Goal: Task Accomplishment & Management: Manage account settings

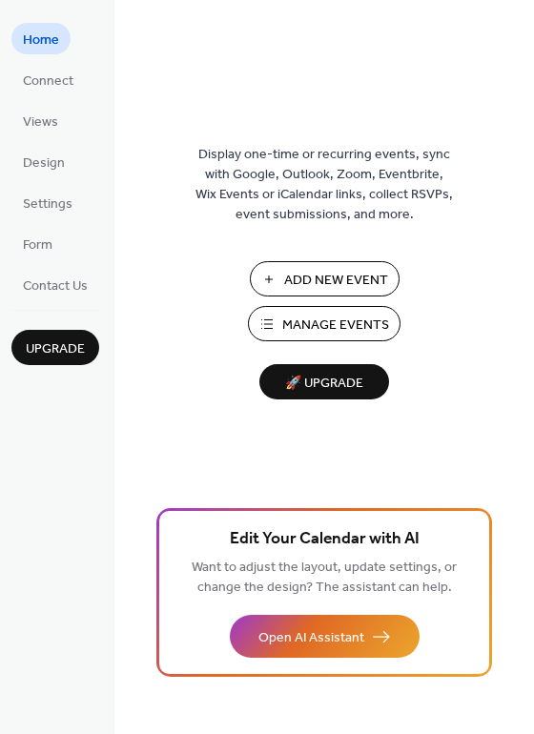
click at [300, 321] on span "Manage Events" at bounding box center [335, 326] width 107 height 20
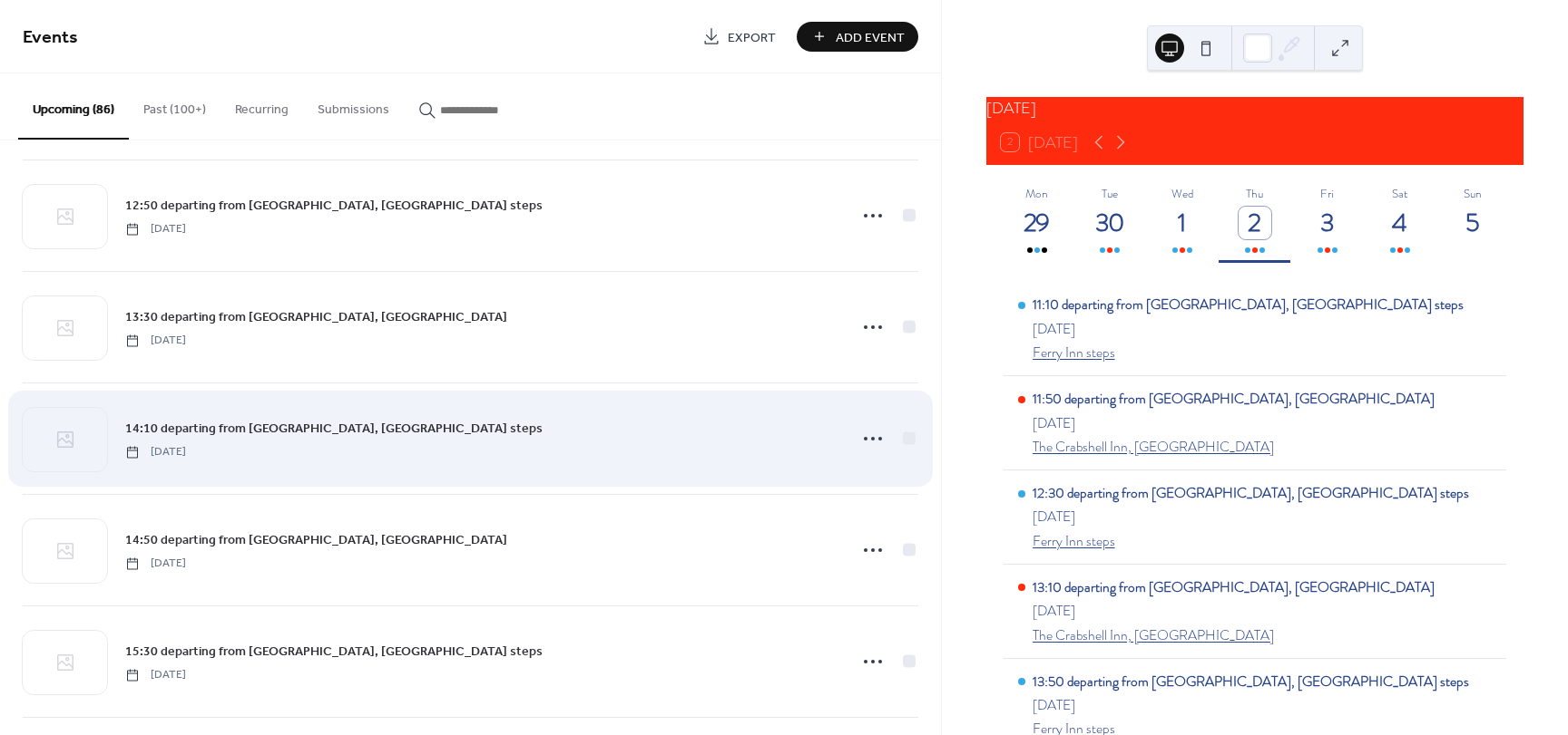
scroll to position [907, 0]
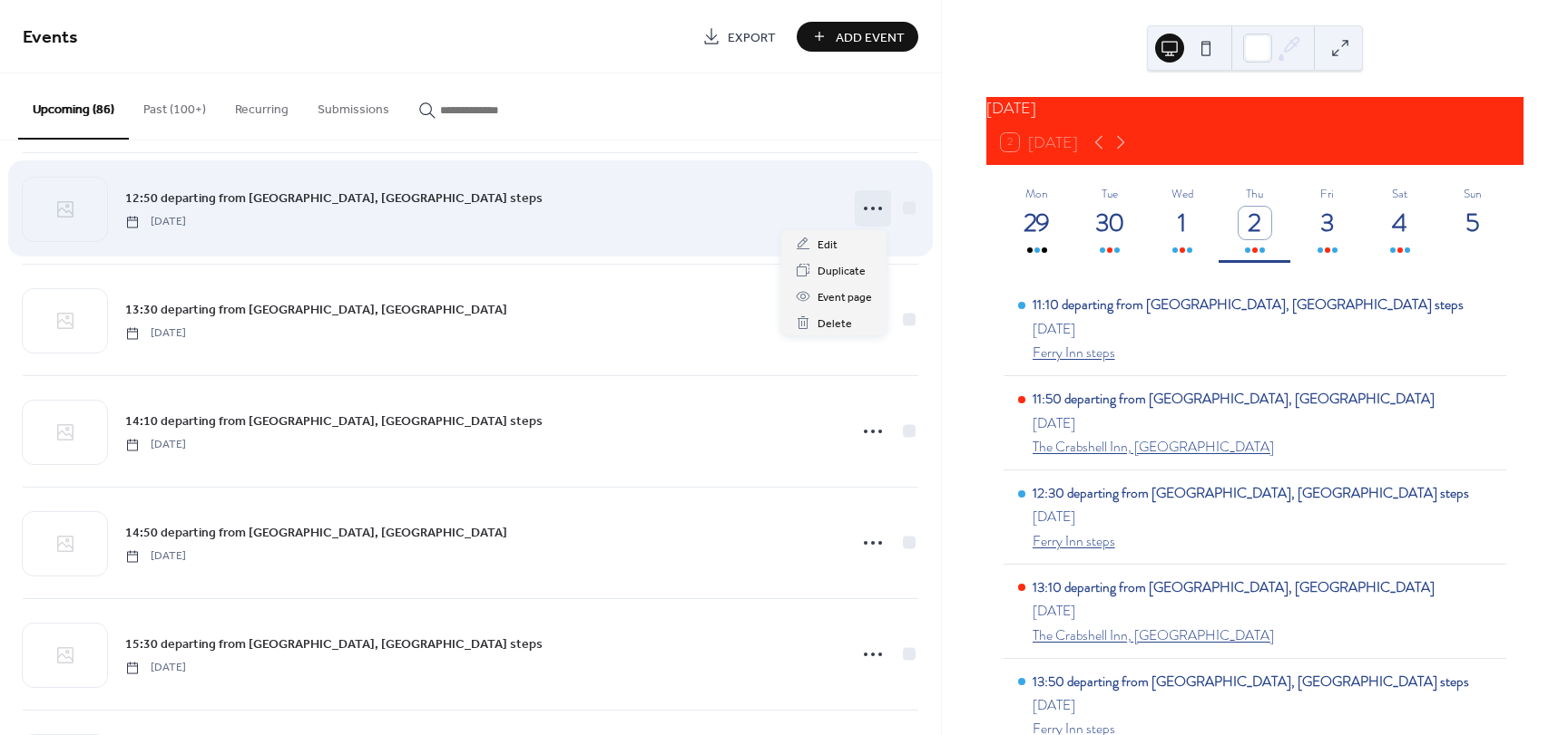
click at [866, 210] on icon at bounding box center [872, 208] width 29 height 29
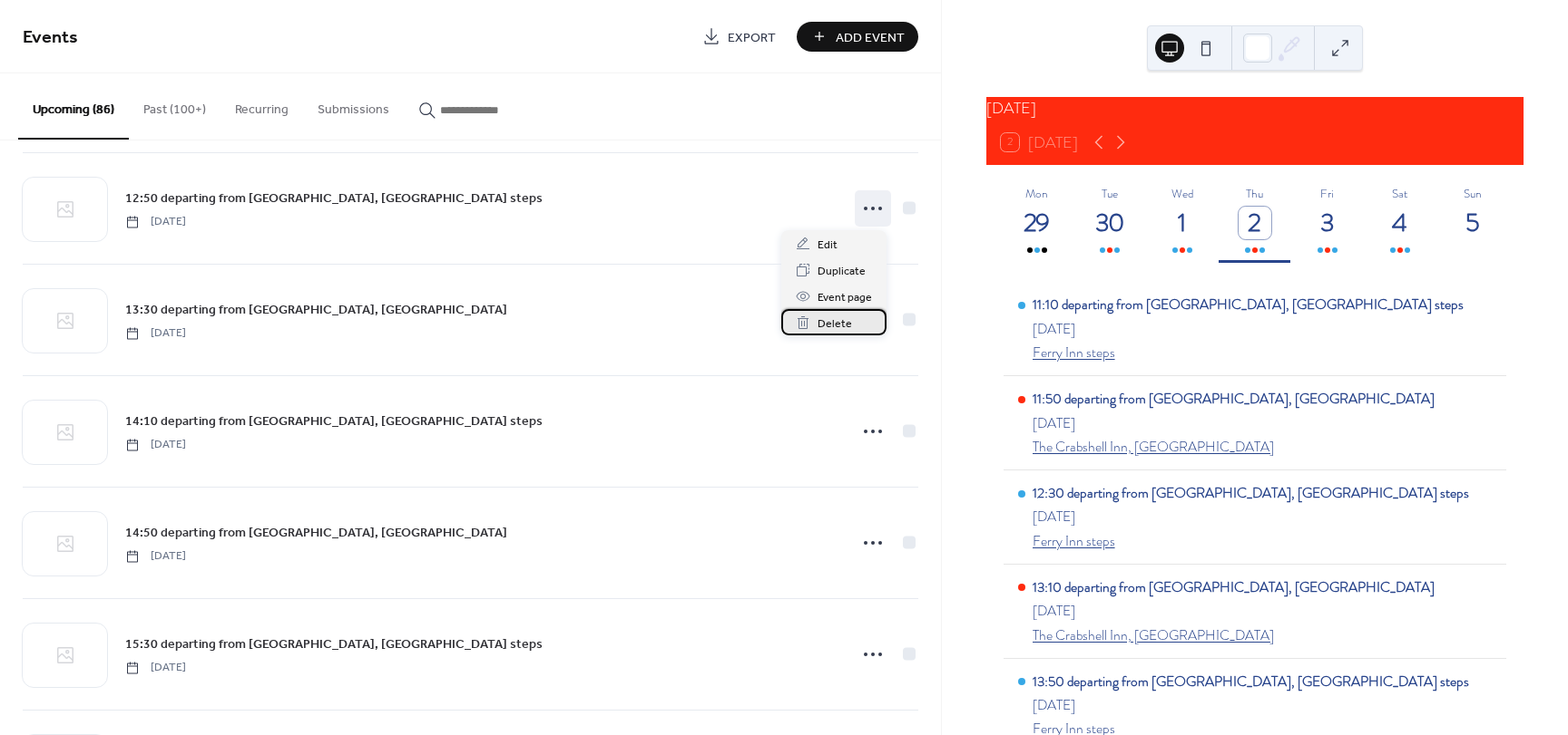
click at [830, 325] on span "Delete" at bounding box center [834, 324] width 34 height 19
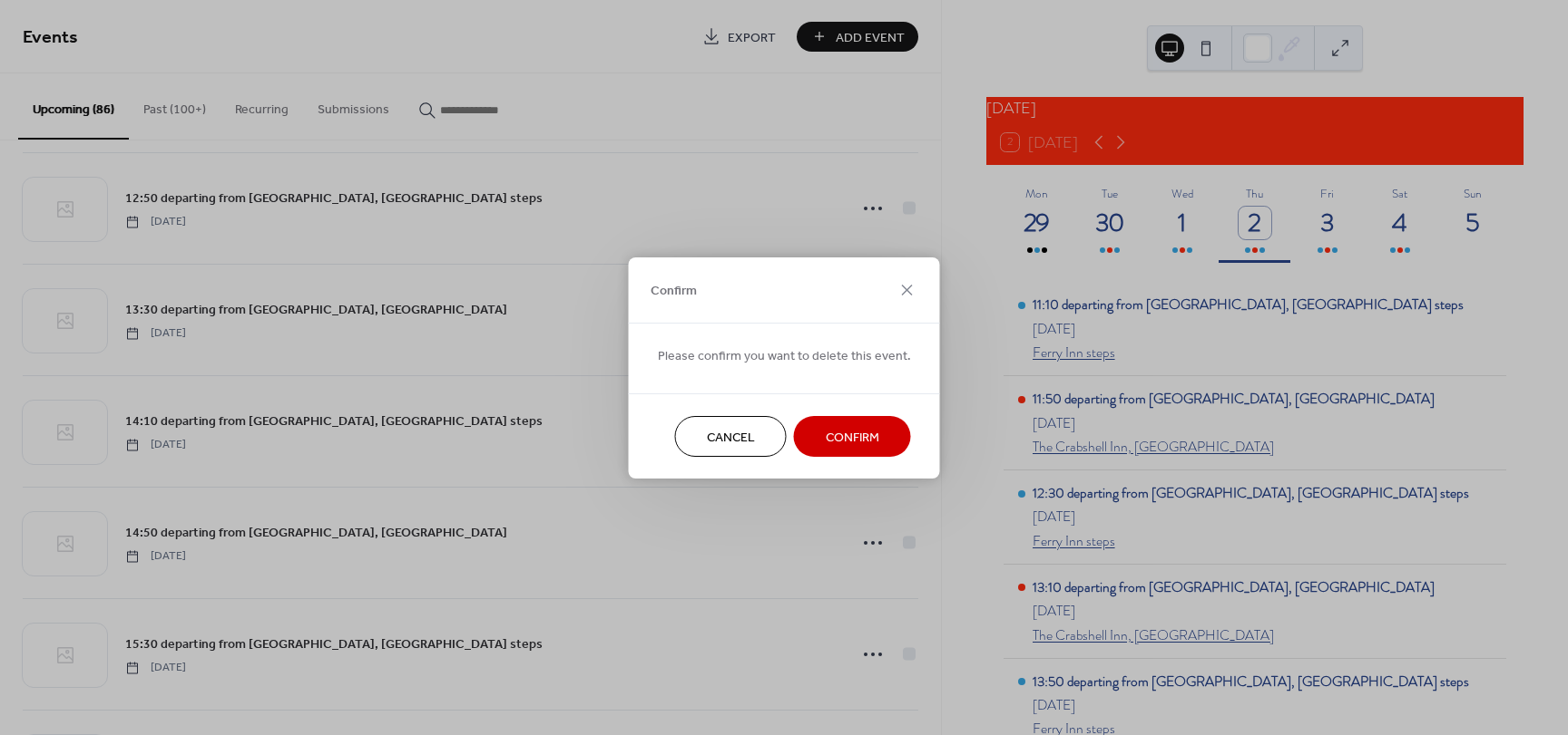
click at [835, 435] on span "Confirm" at bounding box center [853, 437] width 53 height 19
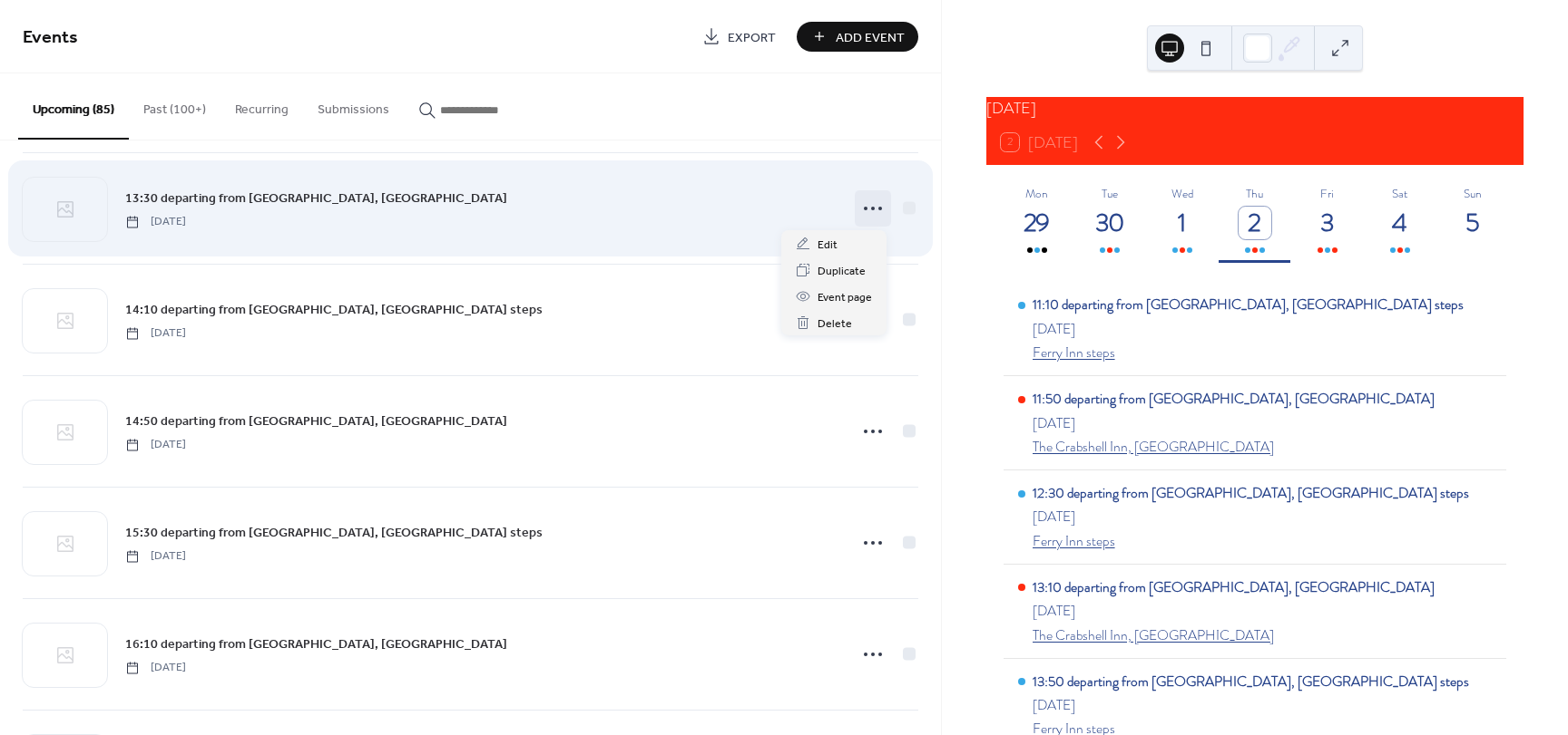
click at [872, 206] on icon at bounding box center [872, 208] width 29 height 29
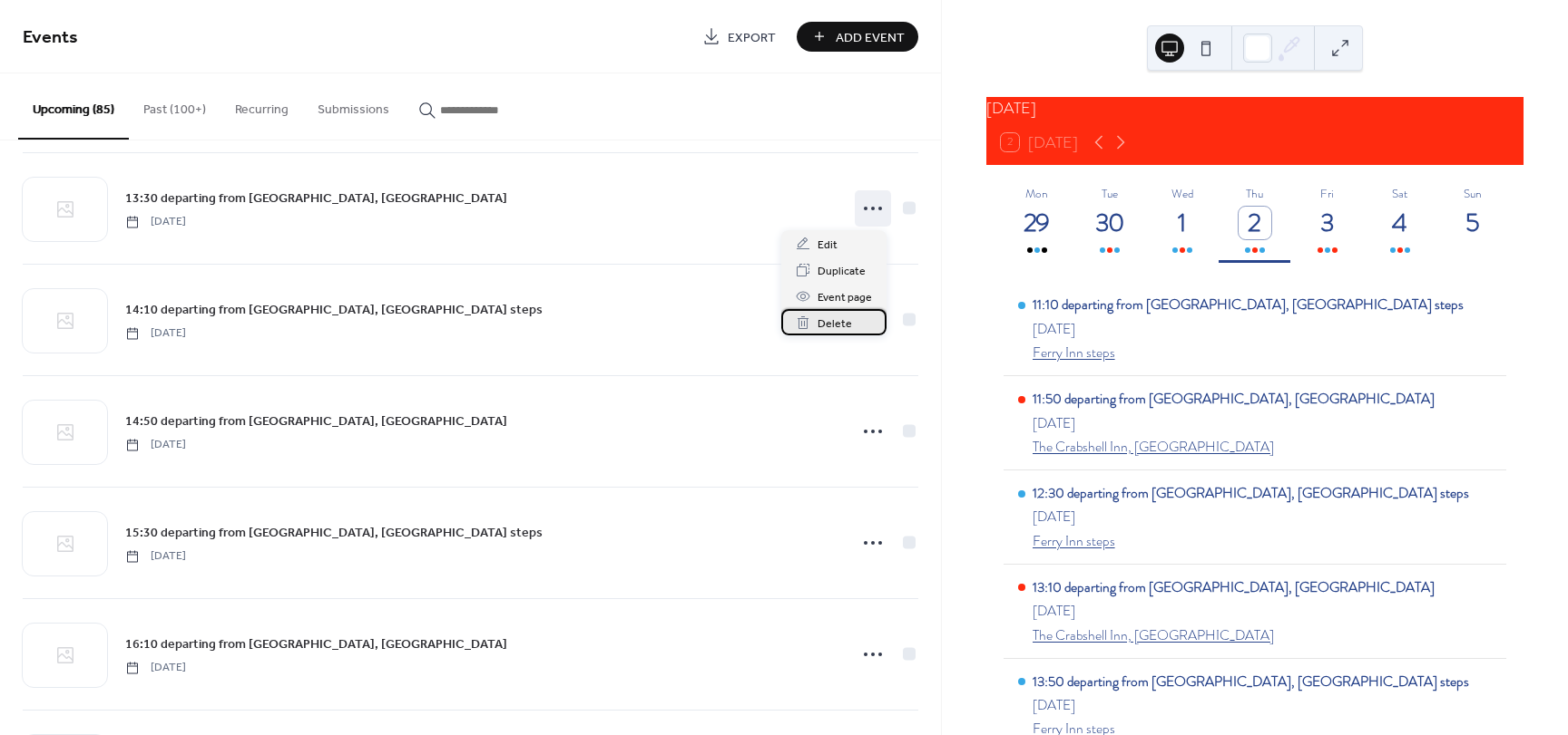
click at [832, 323] on span "Delete" at bounding box center [834, 324] width 34 height 19
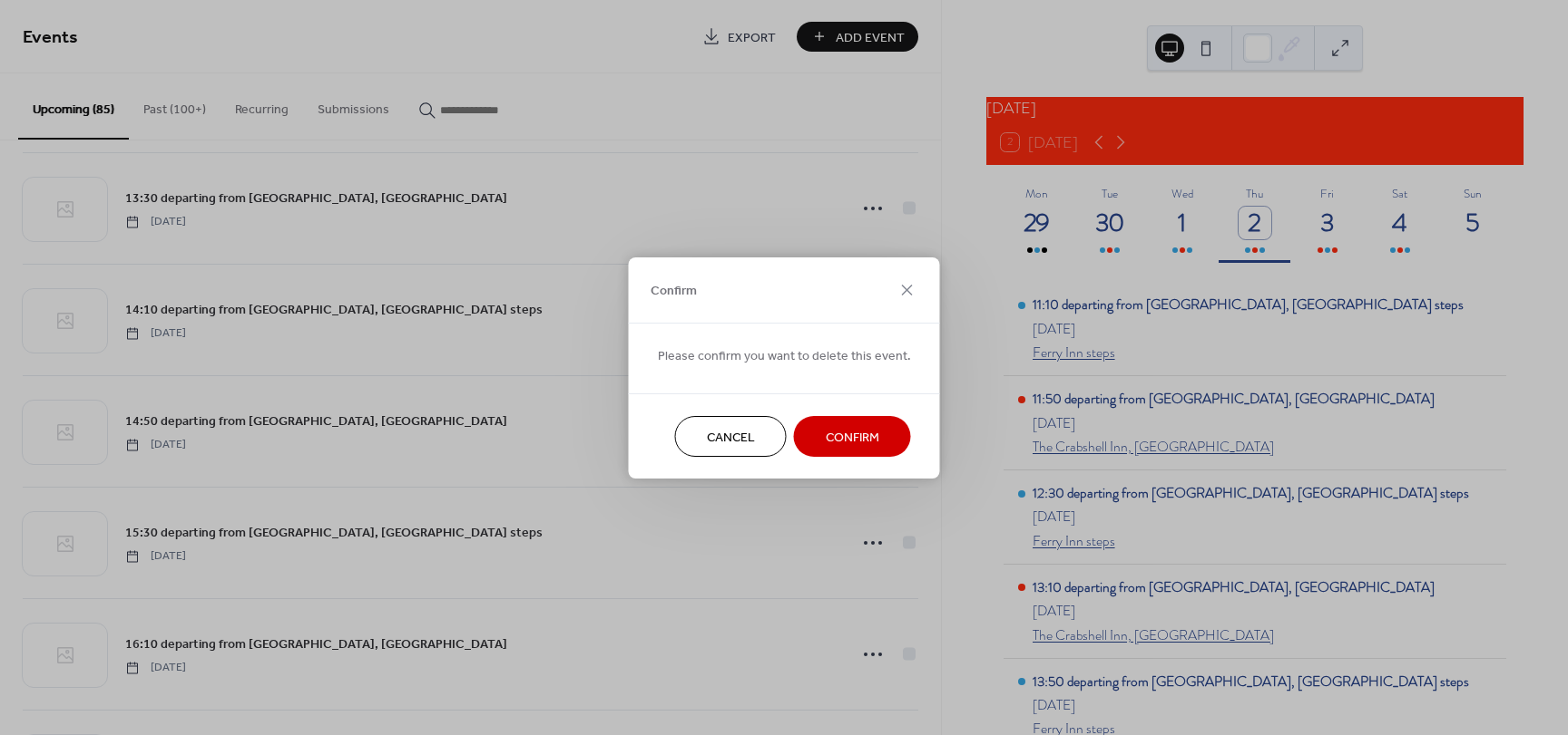
click at [866, 440] on span "Confirm" at bounding box center [853, 437] width 53 height 19
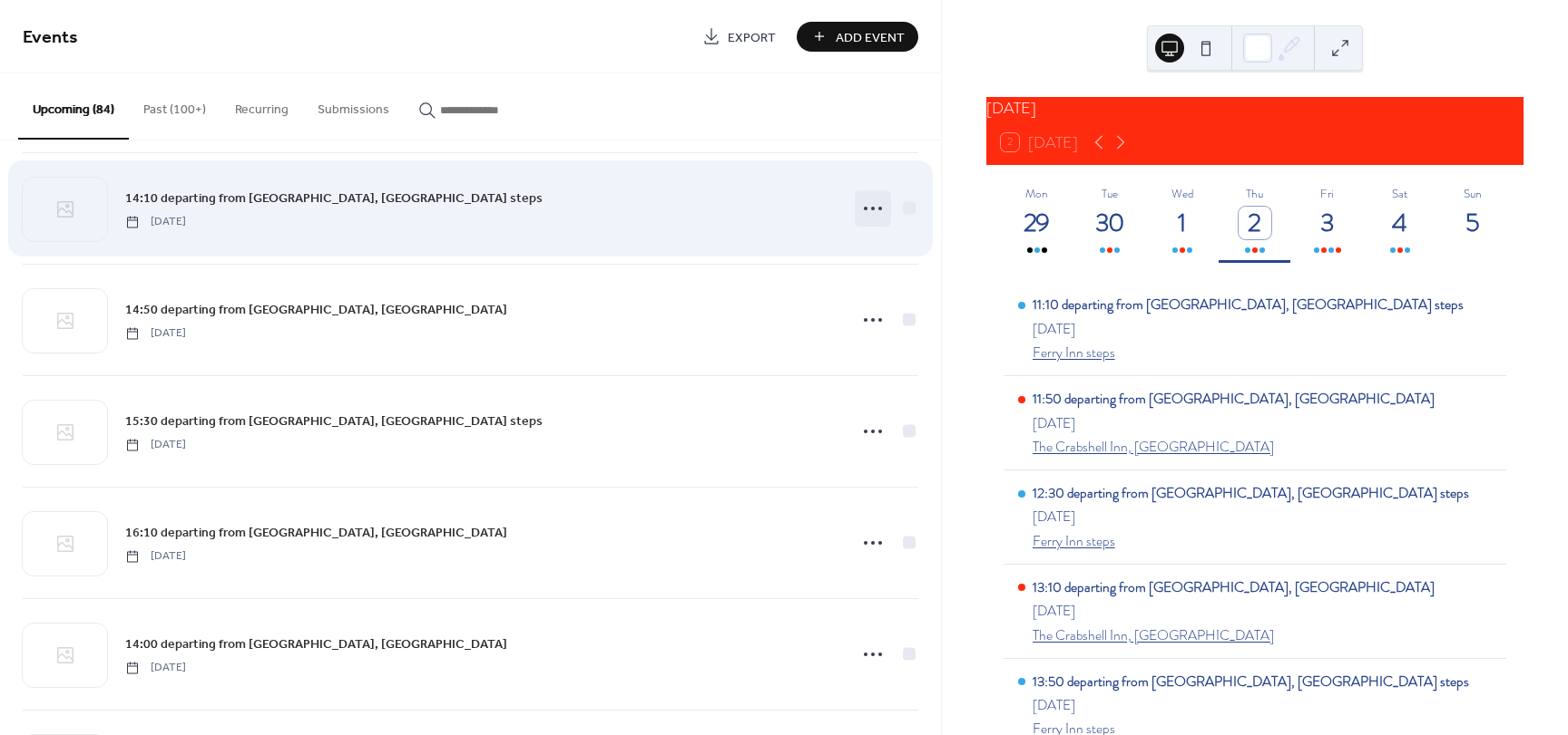
click at [871, 208] on icon at bounding box center [872, 208] width 29 height 29
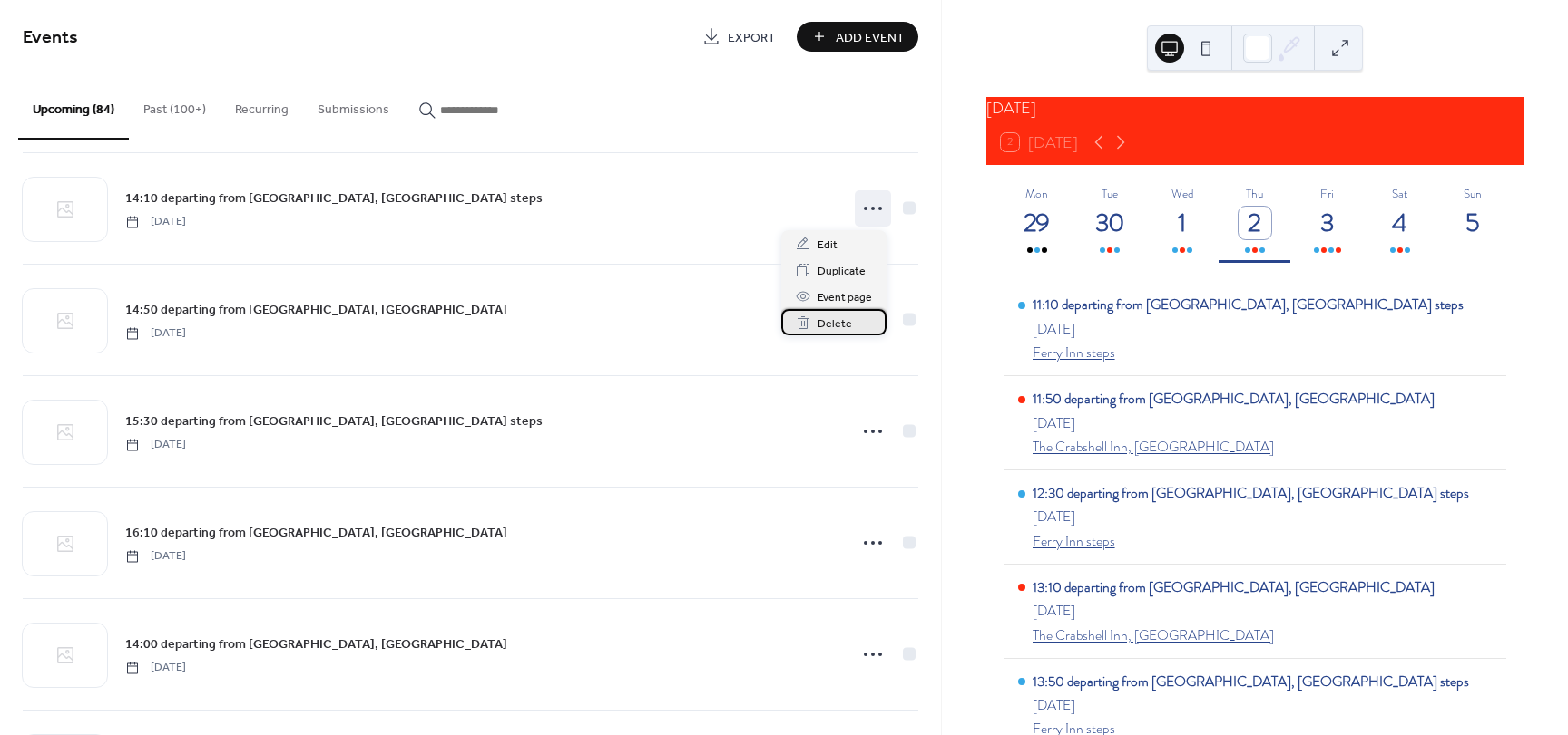
click at [840, 326] on span "Delete" at bounding box center [834, 324] width 34 height 19
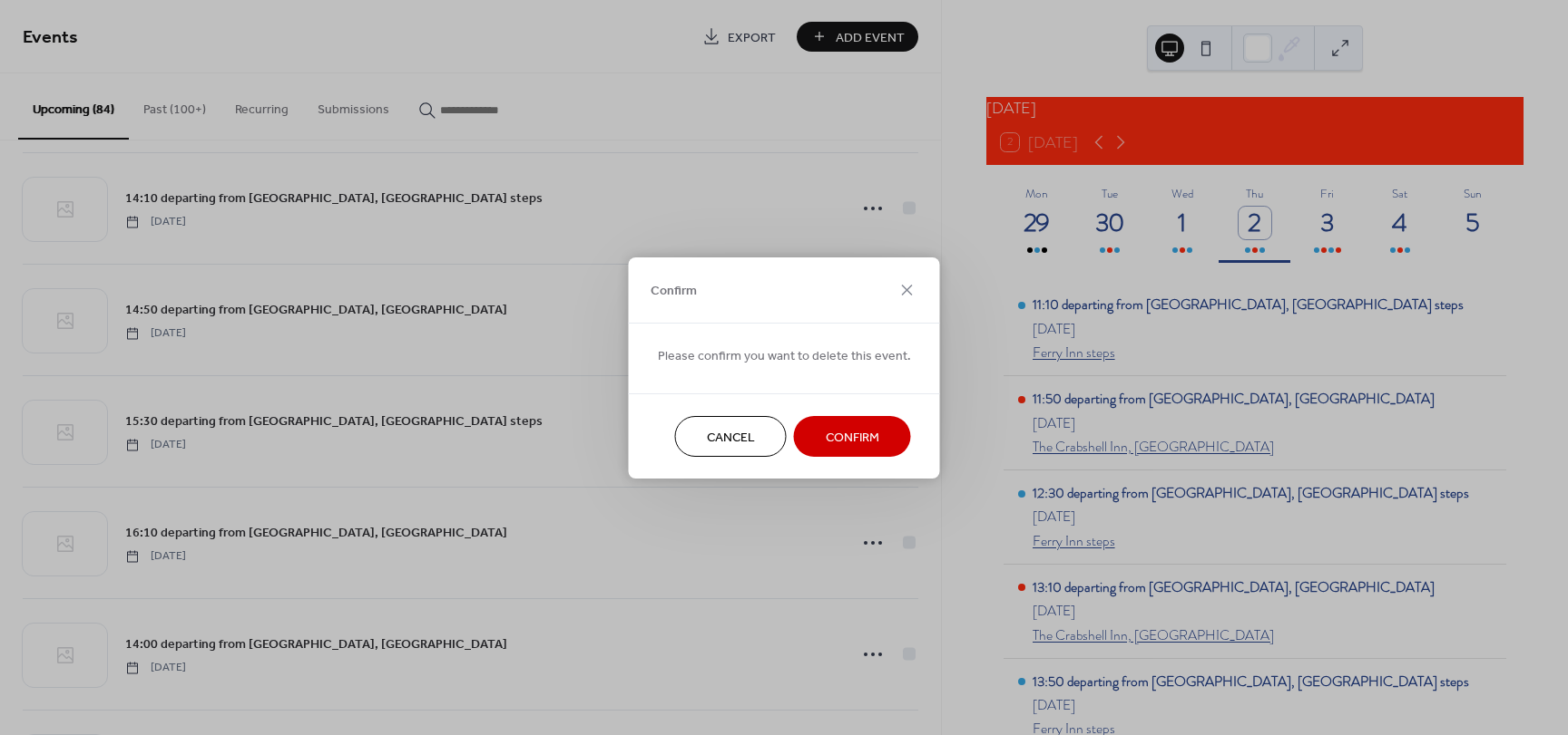
click at [853, 435] on span "Confirm" at bounding box center [853, 437] width 53 height 19
click at [720, 440] on span "Cancel" at bounding box center [731, 437] width 49 height 19
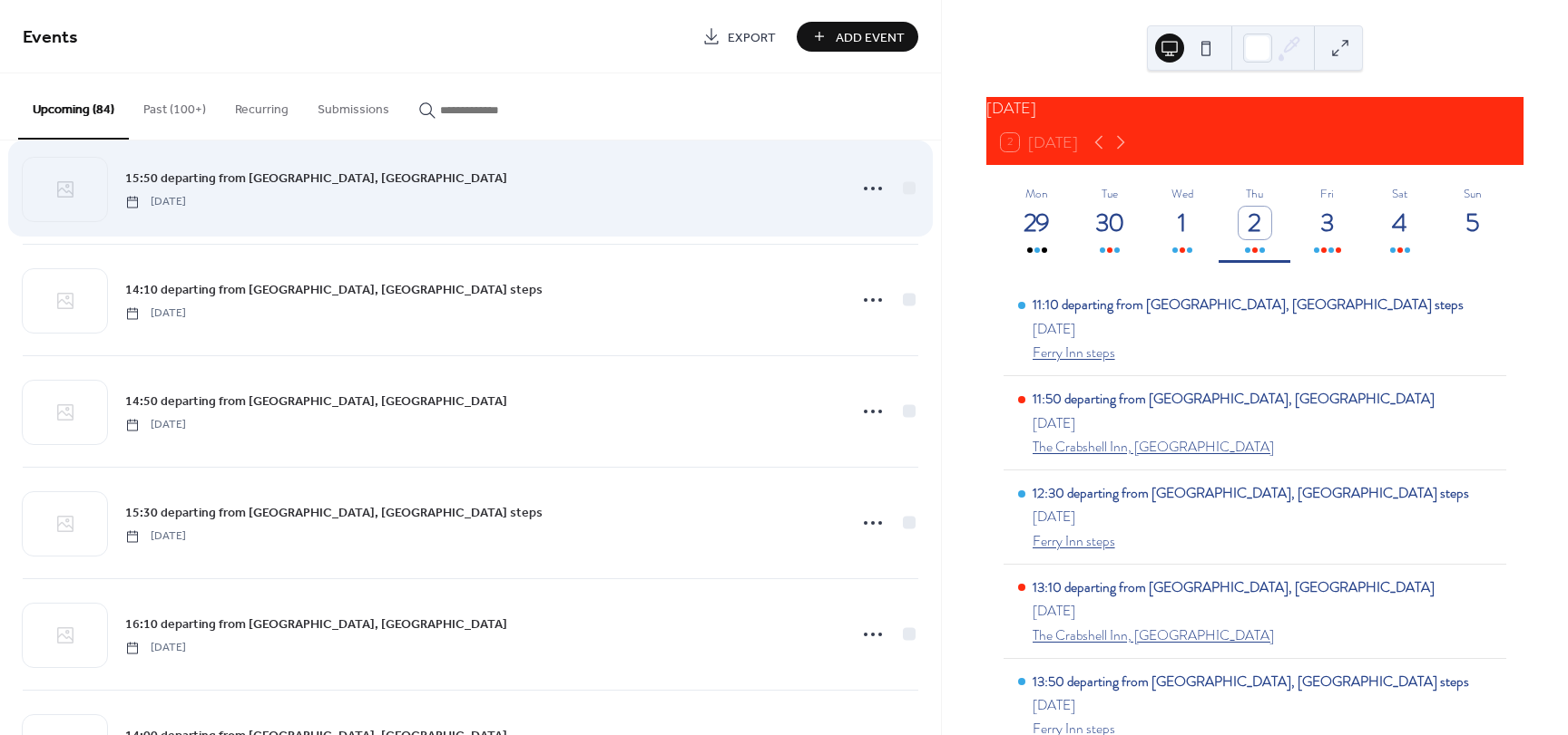
scroll to position [816, 0]
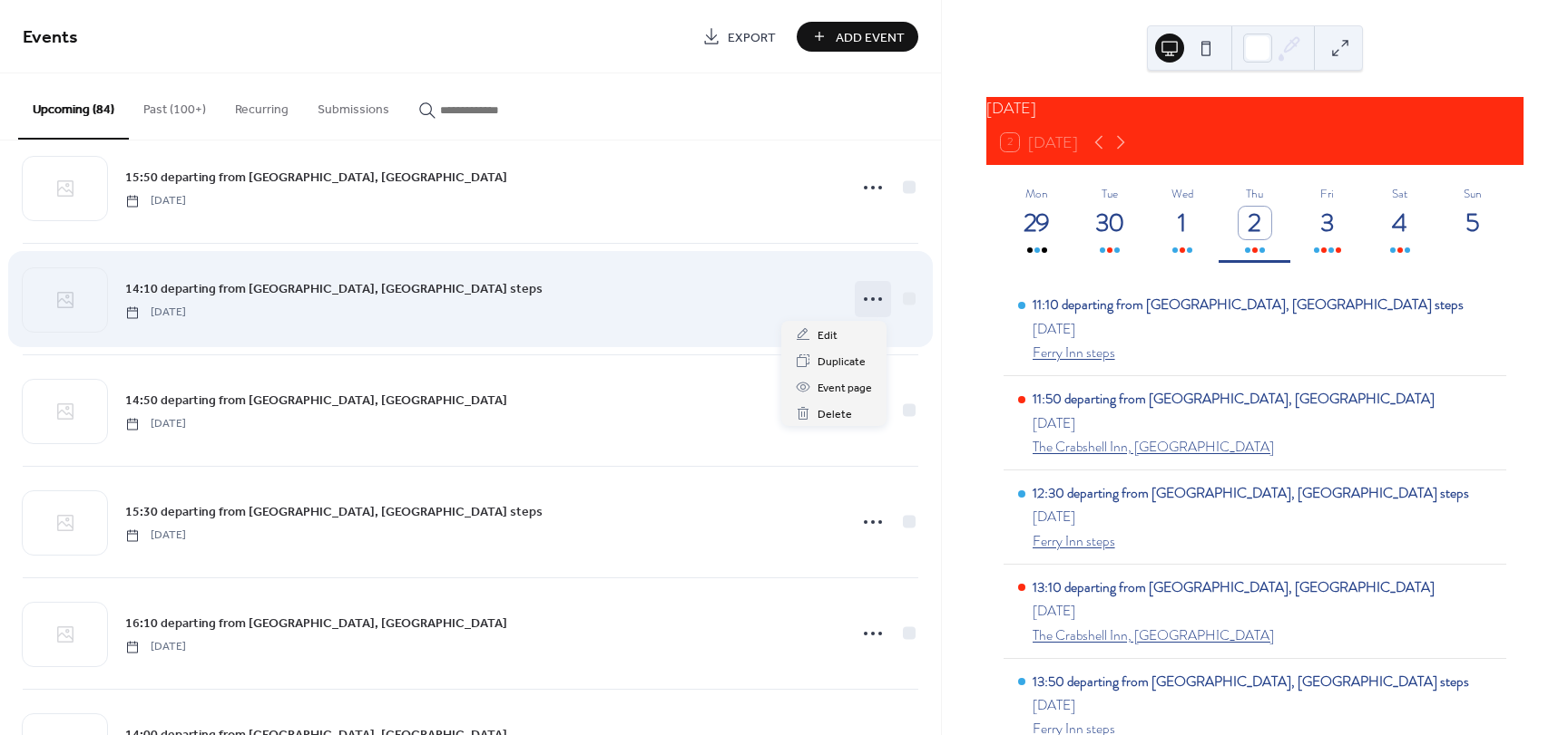
click at [861, 303] on icon at bounding box center [872, 299] width 29 height 29
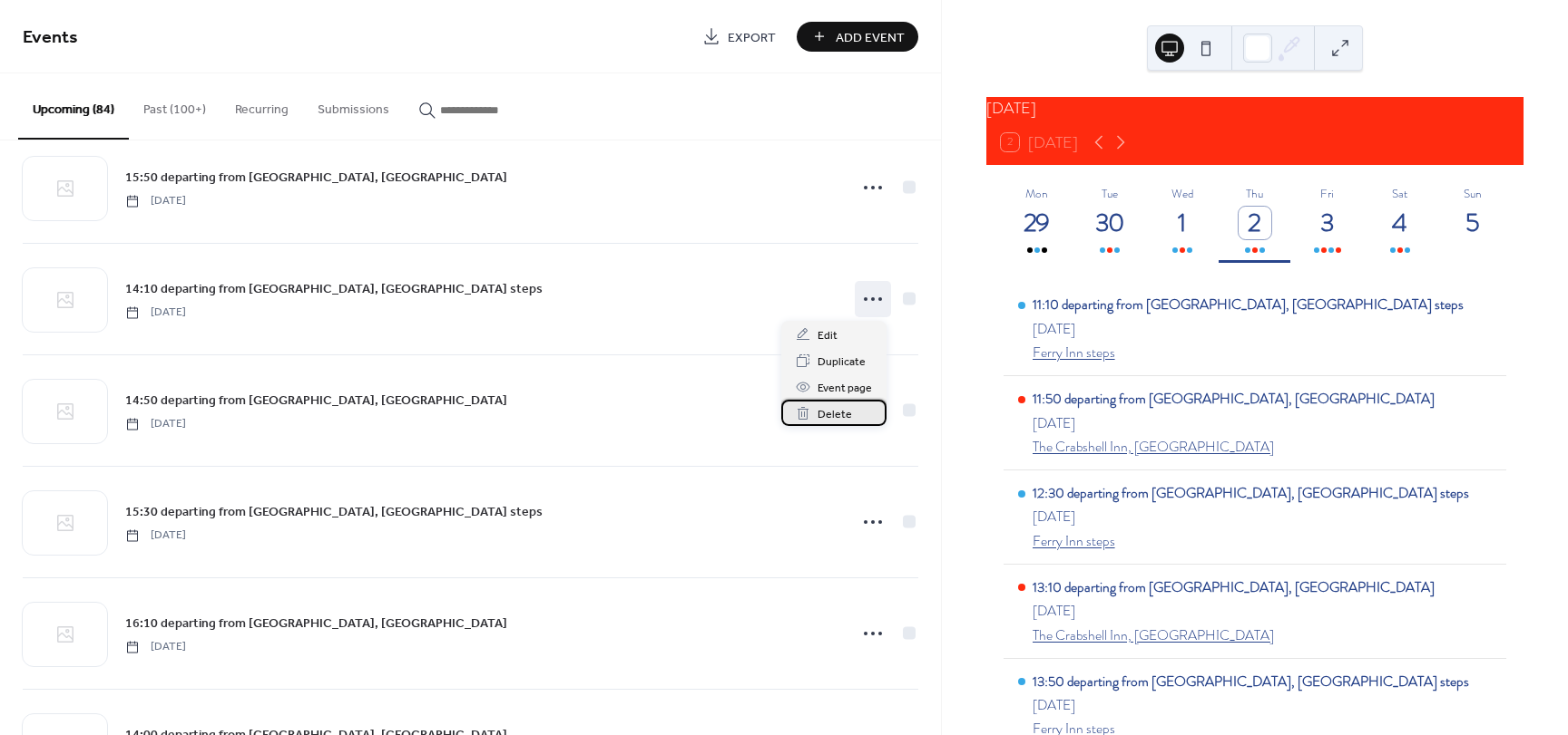
click at [833, 413] on span "Delete" at bounding box center [834, 415] width 34 height 19
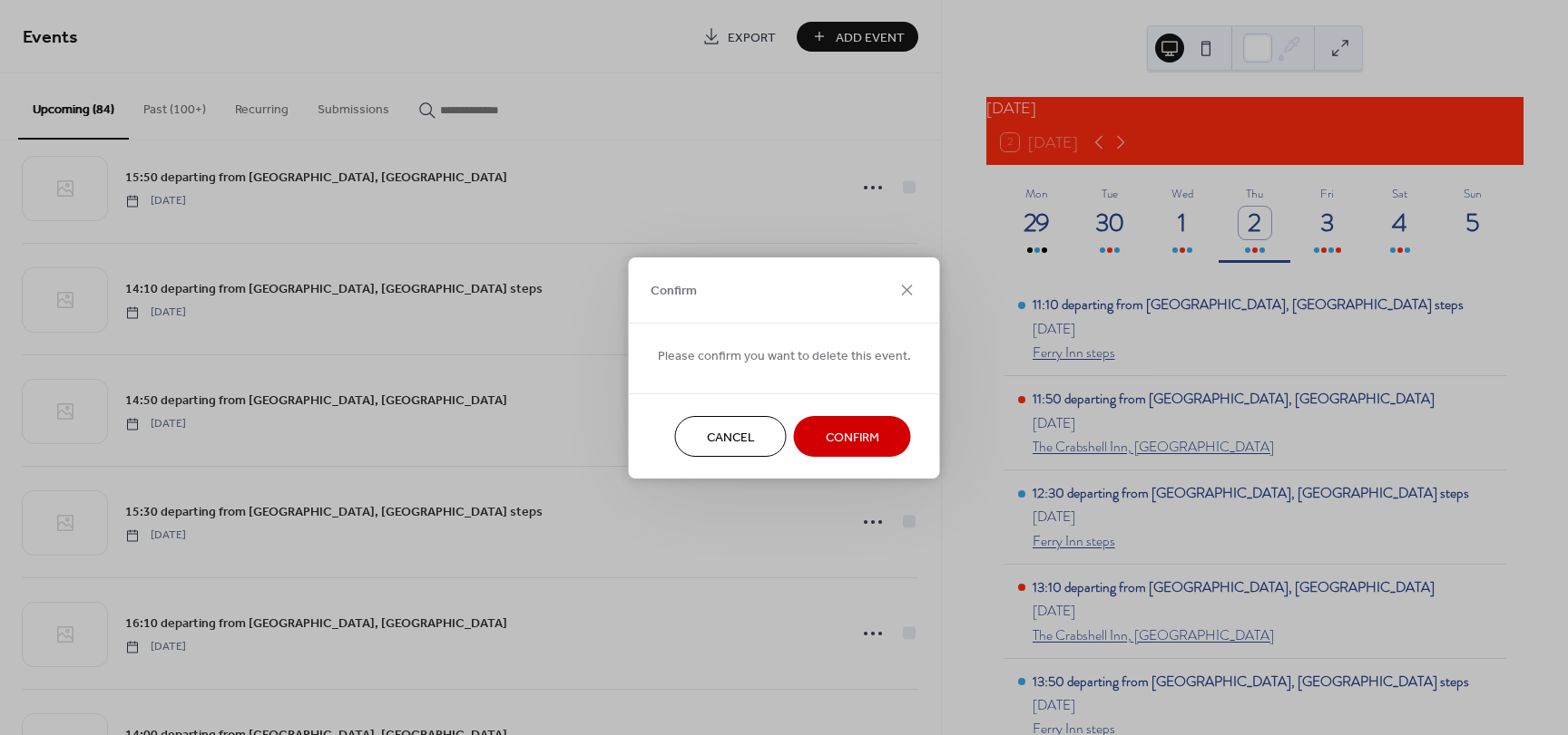
click at [836, 434] on span "Confirm" at bounding box center [853, 437] width 53 height 19
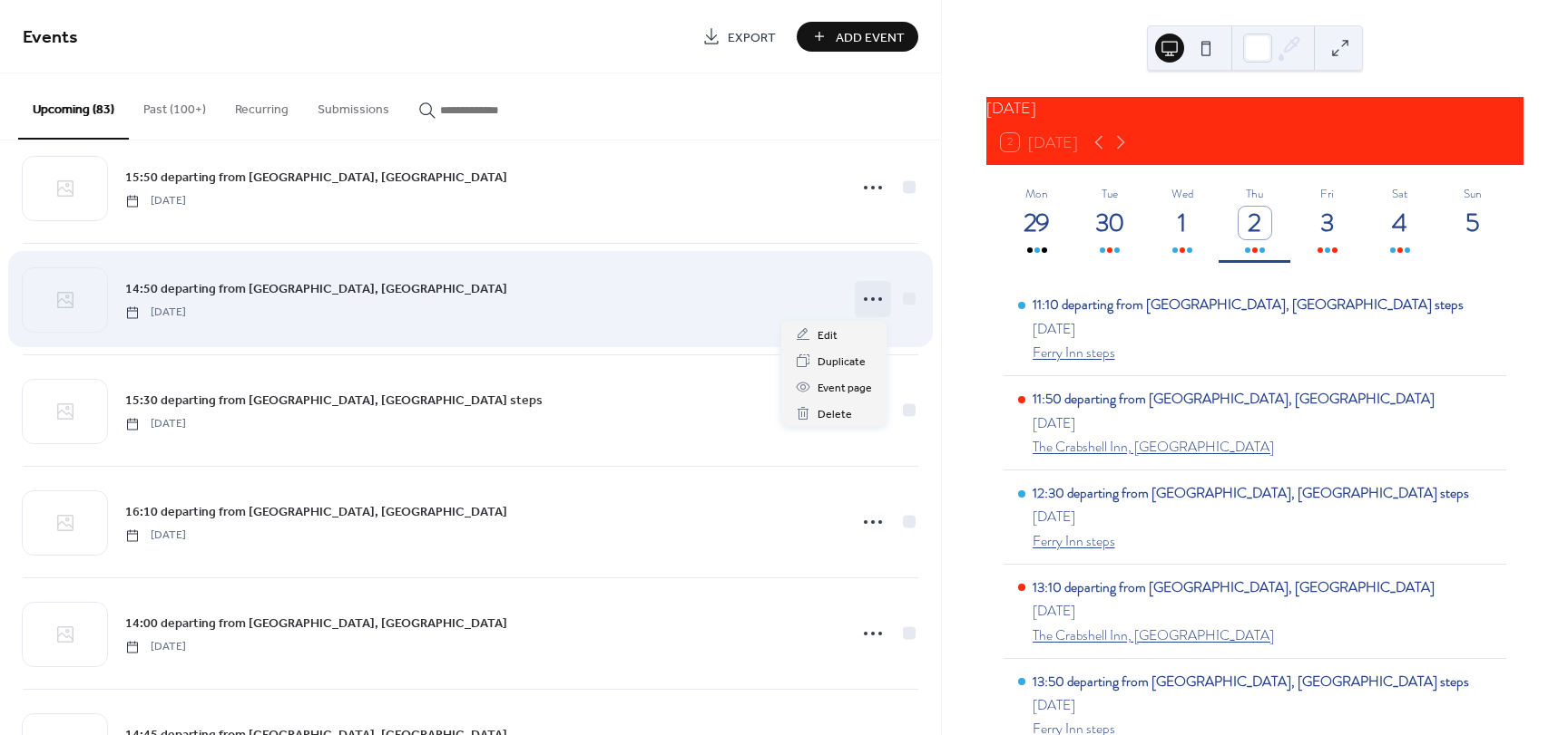
click at [866, 297] on icon at bounding box center [872, 299] width 29 height 29
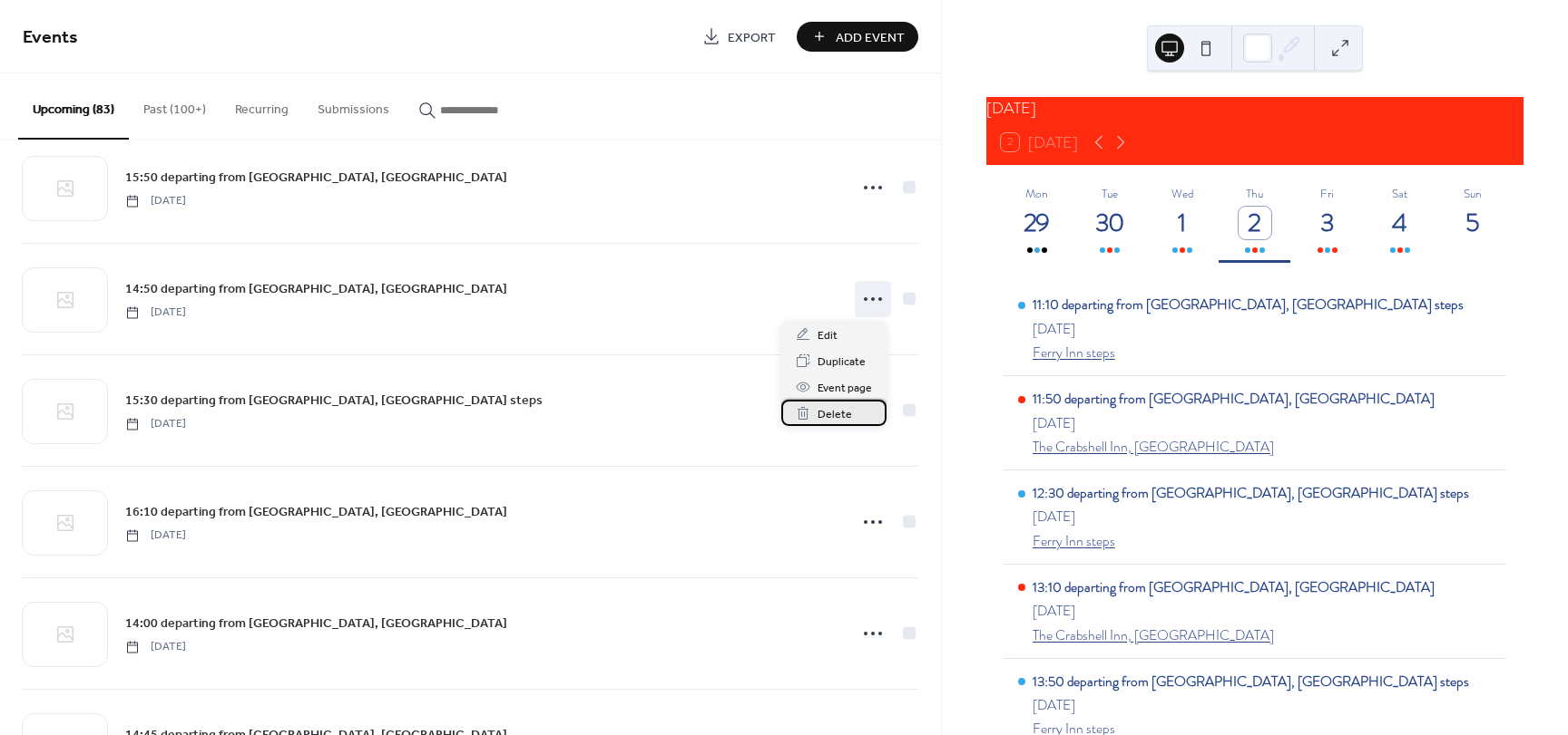
click at [834, 417] on span "Delete" at bounding box center [834, 415] width 34 height 19
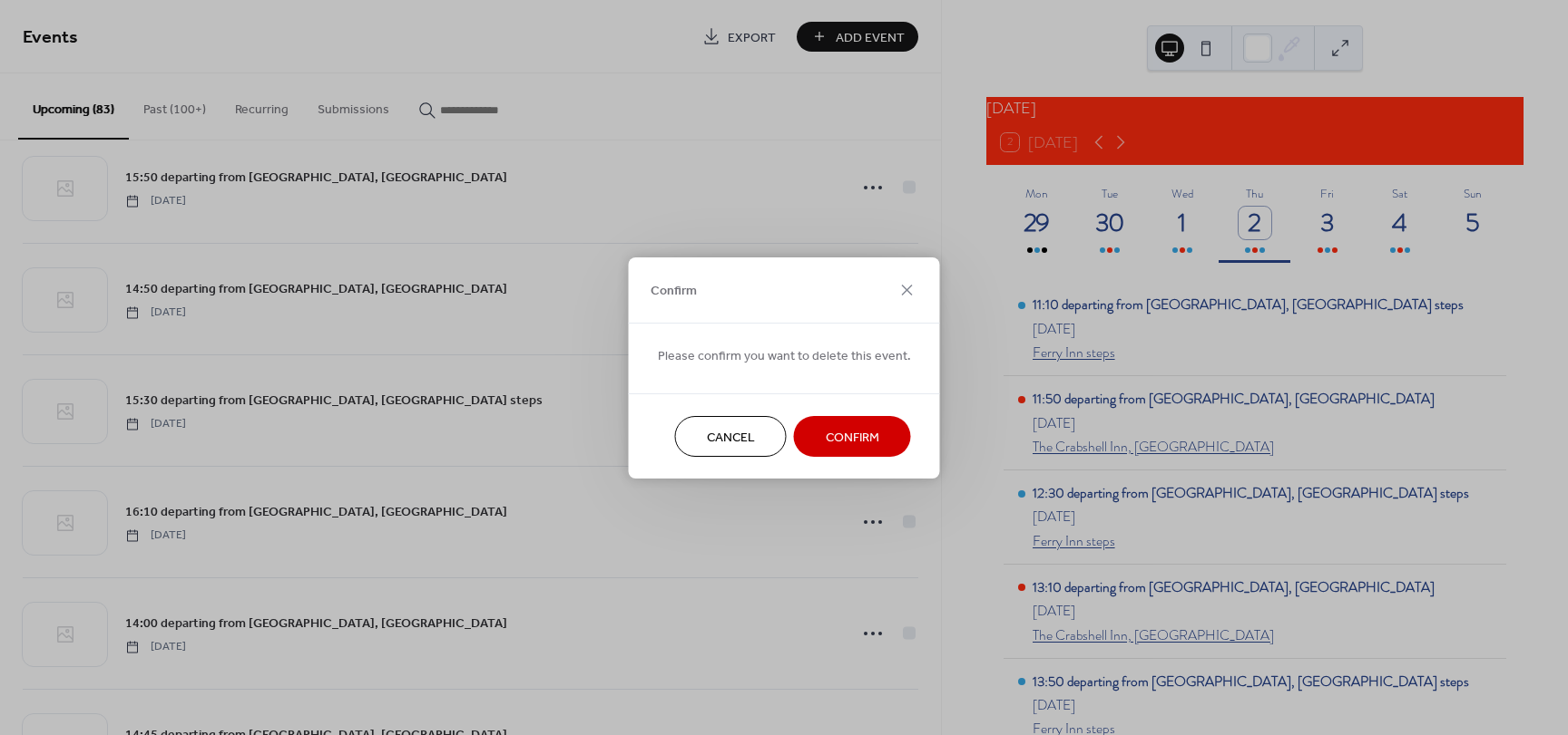
click at [837, 438] on span "Confirm" at bounding box center [853, 437] width 53 height 19
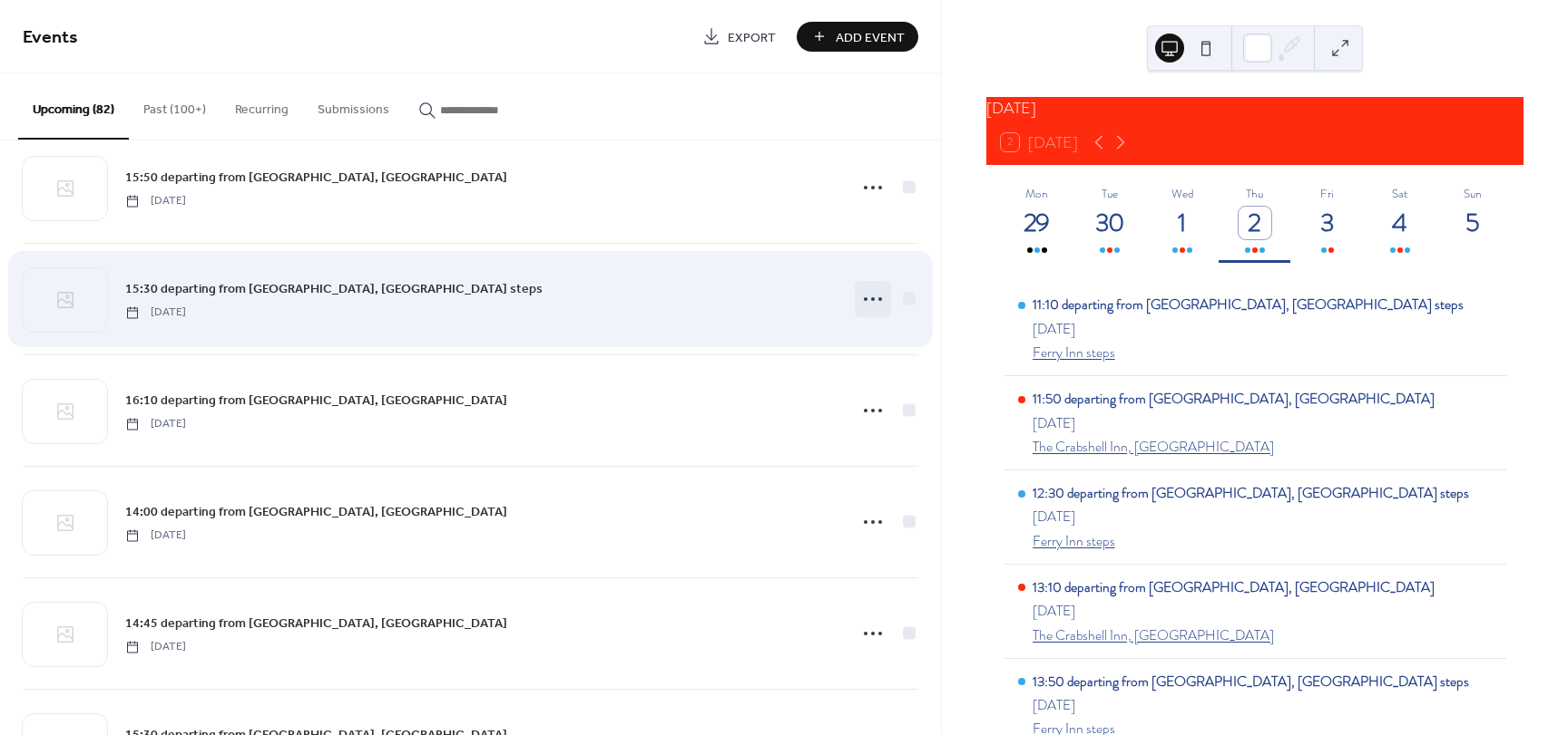
click at [862, 300] on icon at bounding box center [872, 299] width 29 height 29
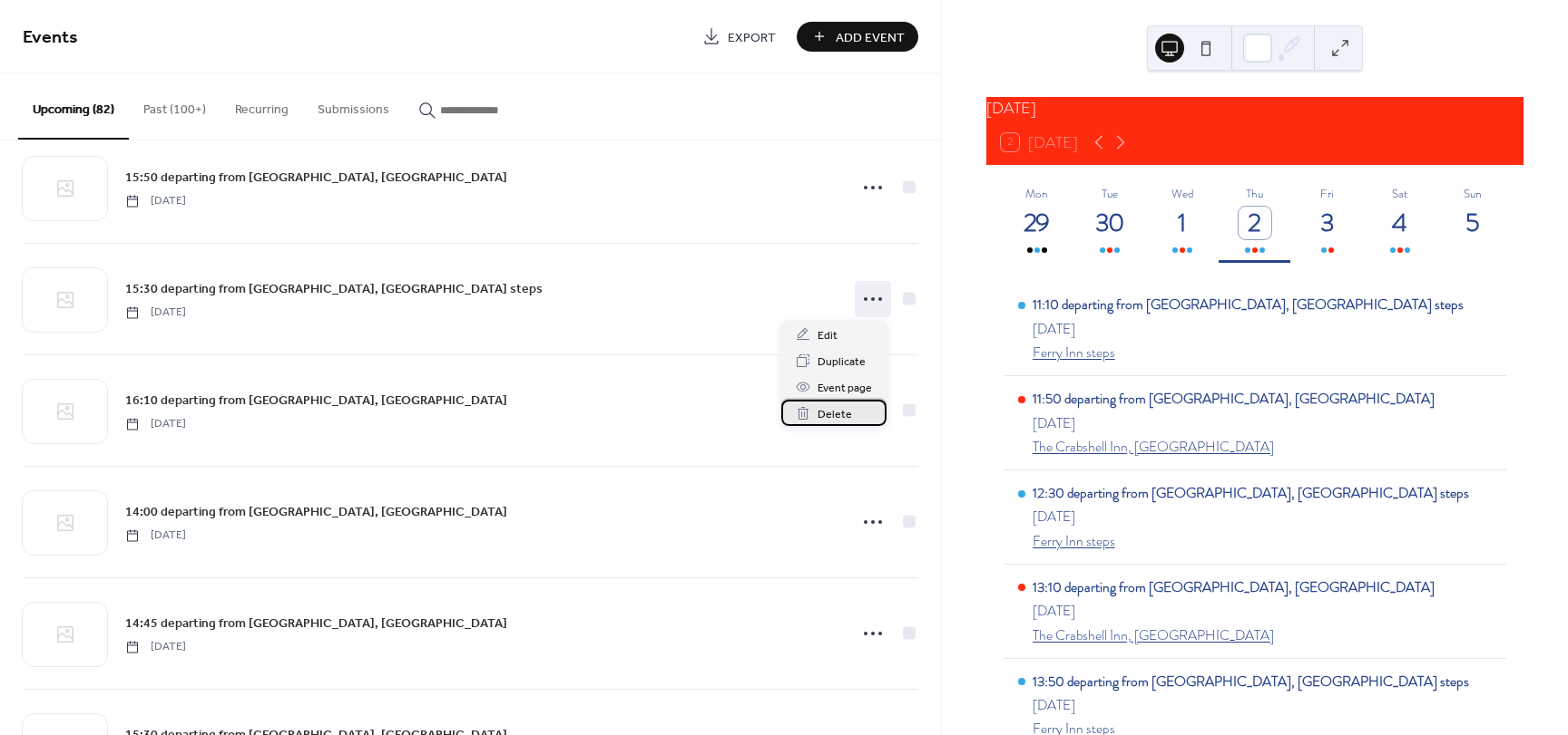
click at [850, 414] on span "Delete" at bounding box center [834, 415] width 34 height 19
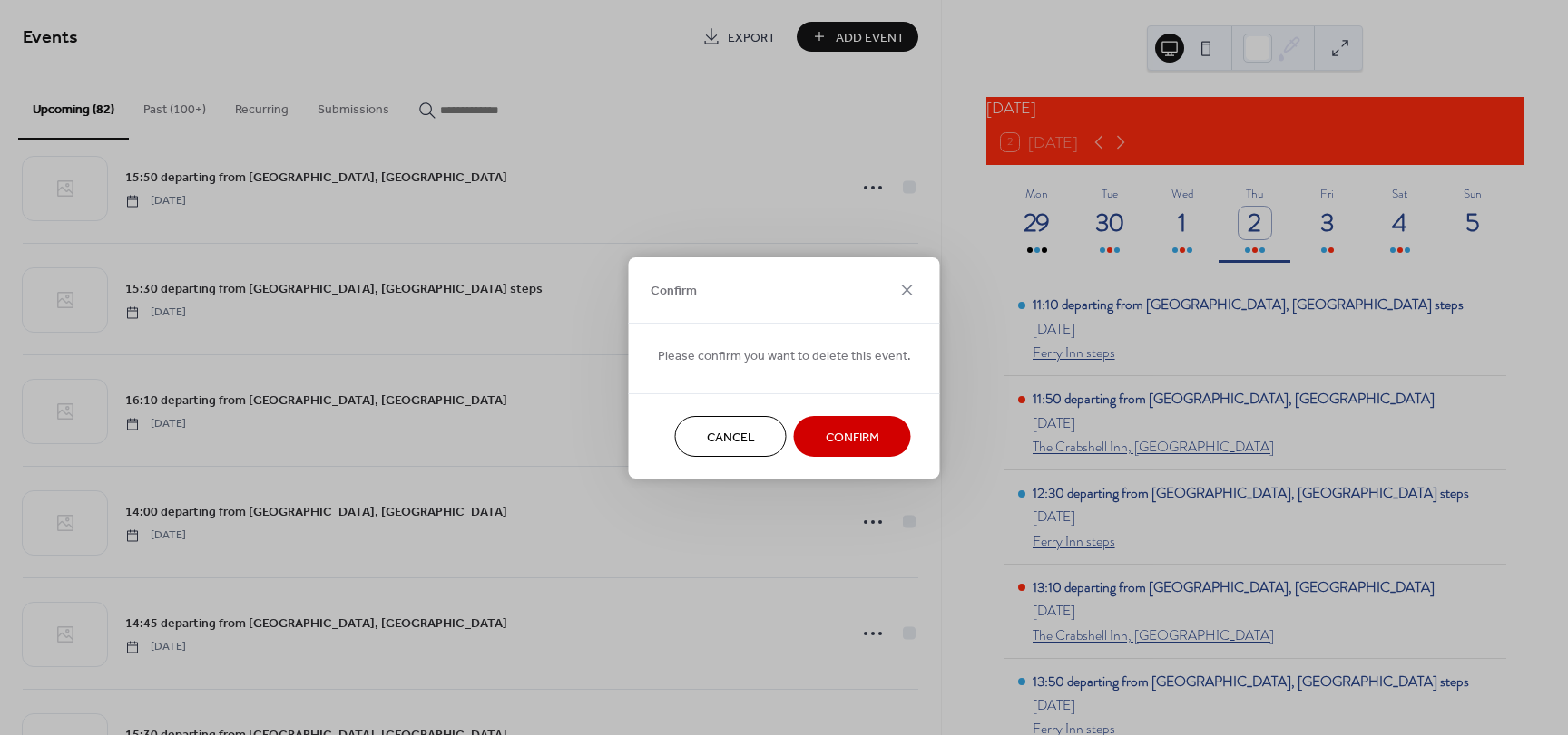
click at [847, 438] on span "Confirm" at bounding box center [853, 437] width 53 height 19
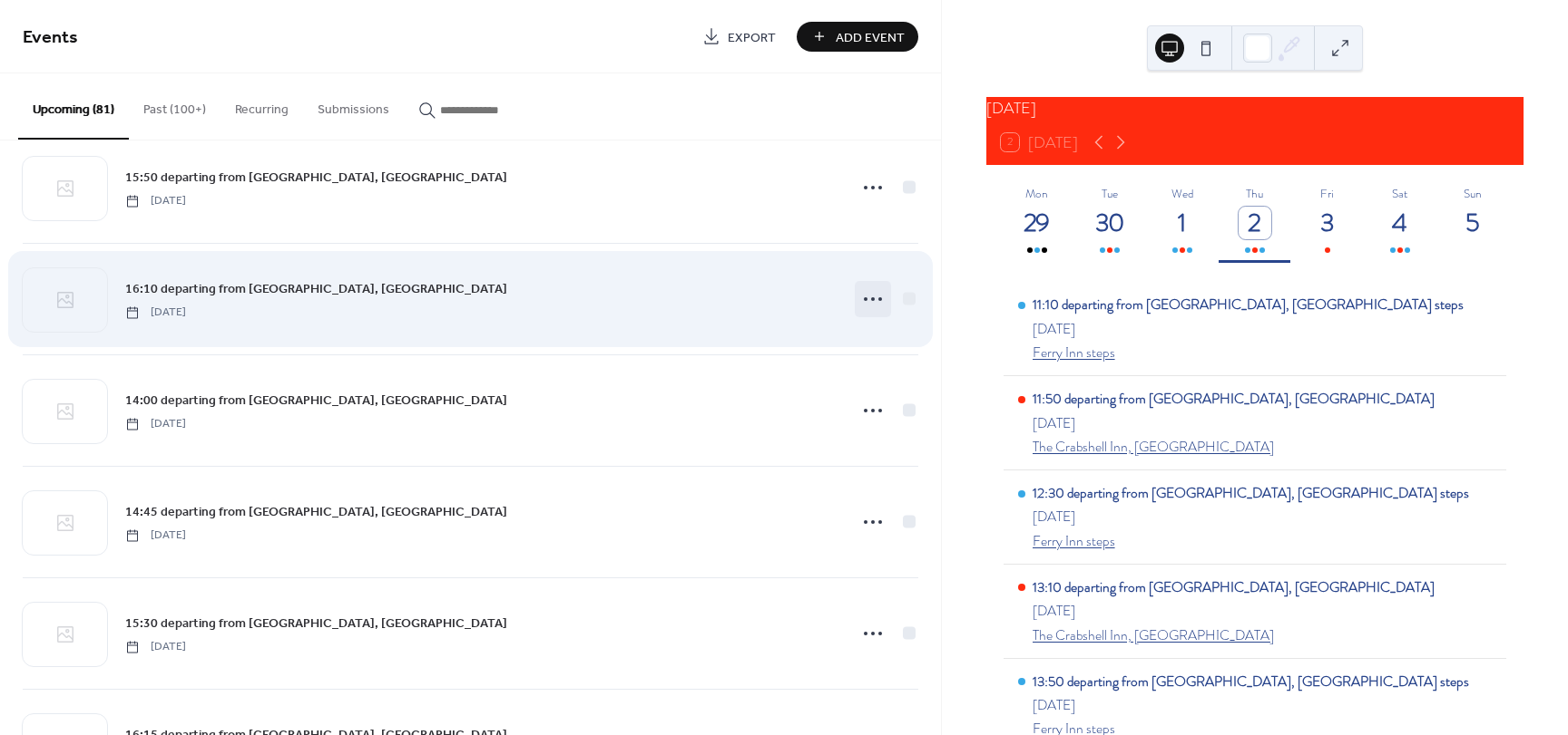
click at [862, 300] on icon at bounding box center [872, 299] width 29 height 29
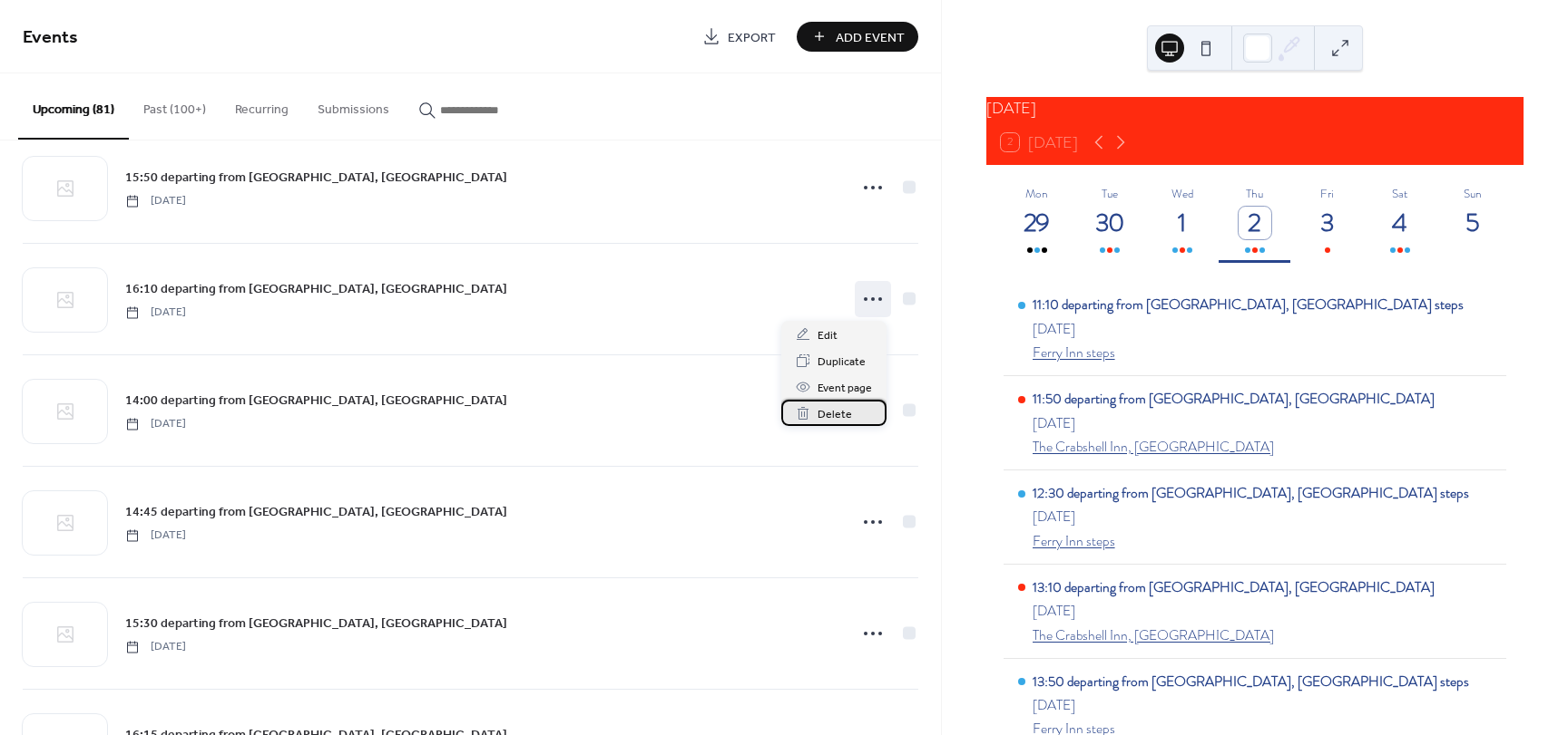
click at [846, 416] on span "Delete" at bounding box center [834, 415] width 34 height 19
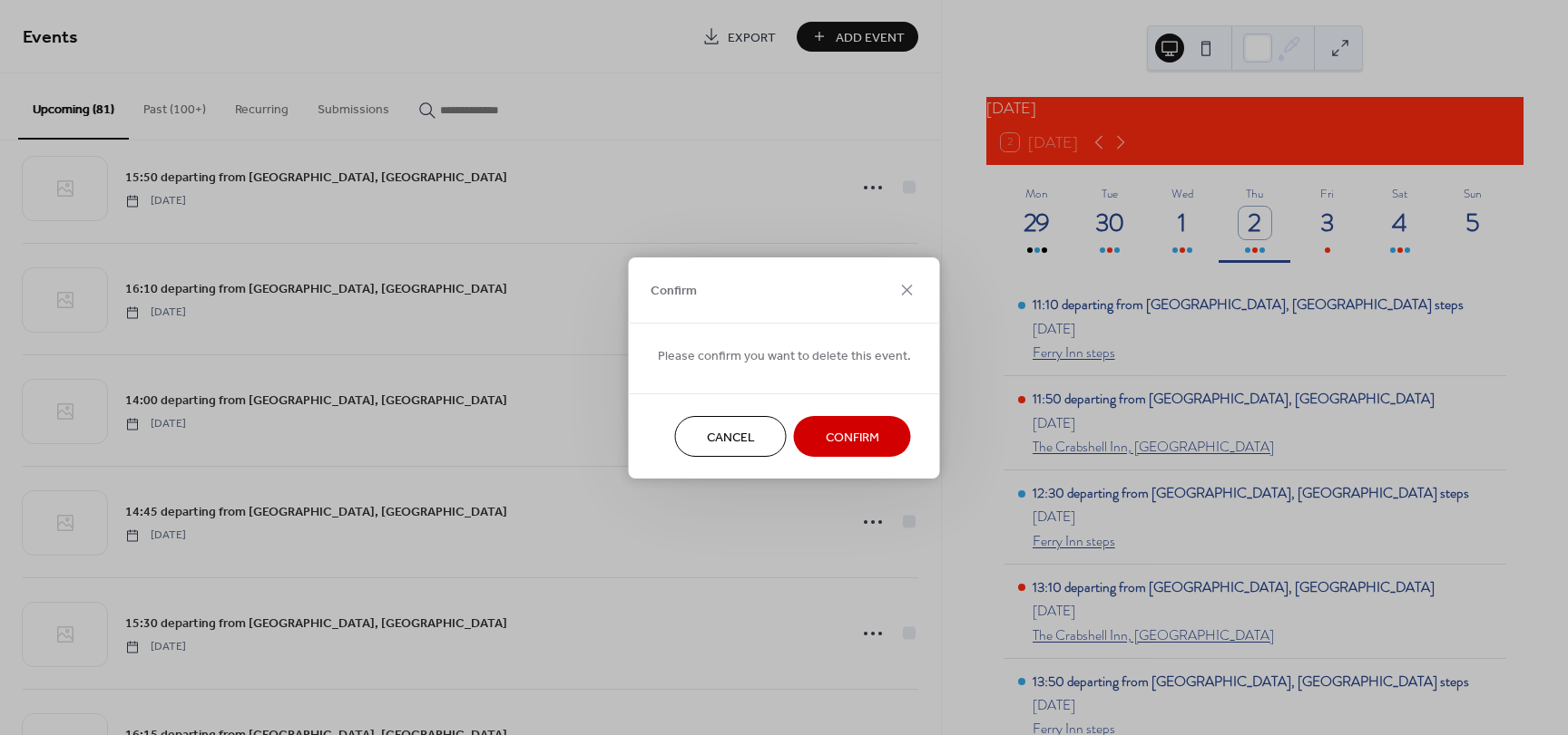
click at [836, 440] on span "Confirm" at bounding box center [853, 437] width 53 height 19
